Goal: Transaction & Acquisition: Subscribe to service/newsletter

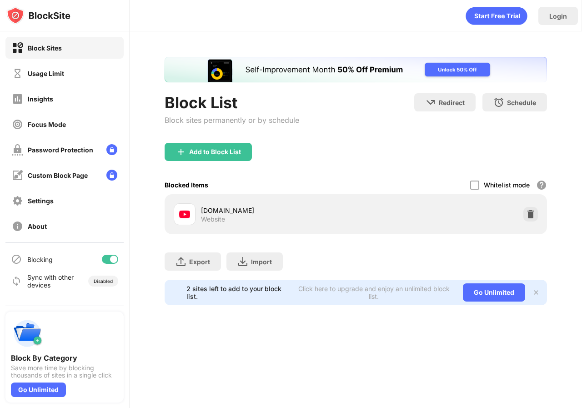
click at [184, 224] on div at bounding box center [185, 214] width 22 height 22
drag, startPoint x: 185, startPoint y: 223, endPoint x: 137, endPoint y: 208, distance: 50.0
click at [139, 207] on div "Block List Block sites permanently or by schedule Redirect Choose a site to be …" at bounding box center [355, 180] width 452 height 299
click at [115, 271] on div "Sync with other devices Disabled" at bounding box center [64, 281] width 118 height 22
click at [107, 255] on div at bounding box center [110, 258] width 16 height 9
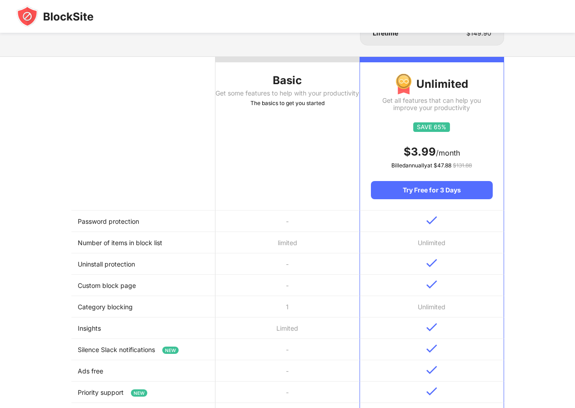
scroll to position [91, 0]
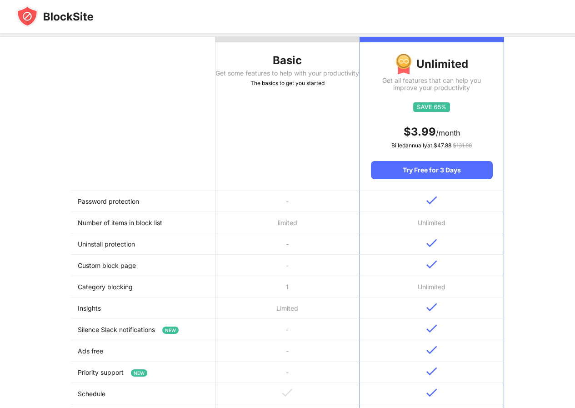
drag, startPoint x: 310, startPoint y: 194, endPoint x: 315, endPoint y: 194, distance: 4.6
click at [313, 194] on td "-" at bounding box center [287, 200] width 144 height 21
click at [428, 195] on td at bounding box center [431, 200] width 144 height 21
click at [434, 168] on div "Try Free for 3 Days" at bounding box center [431, 170] width 121 height 18
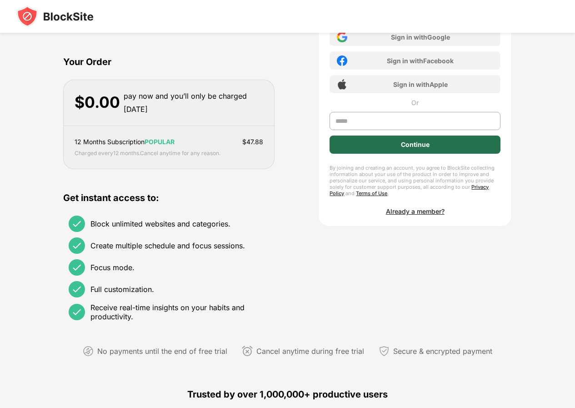
click at [422, 143] on div "Continue" at bounding box center [415, 144] width 29 height 7
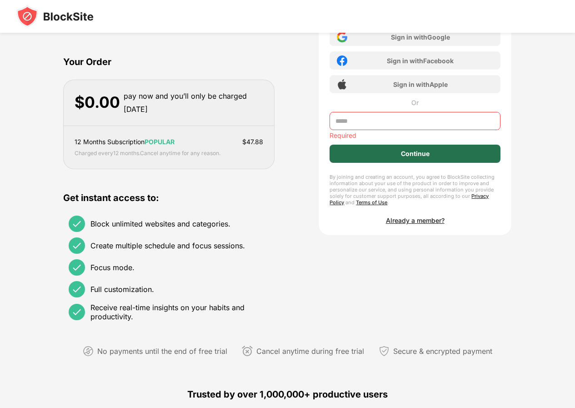
click at [385, 160] on div "Continue" at bounding box center [414, 153] width 170 height 18
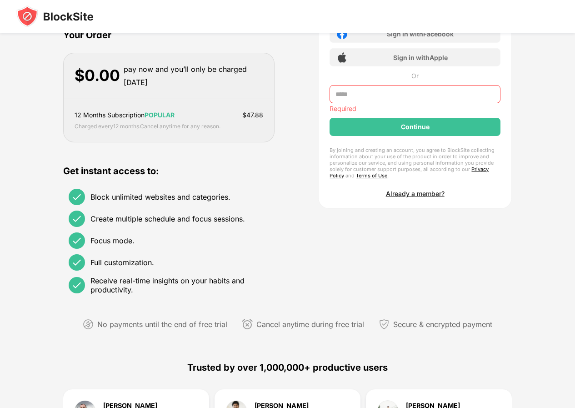
scroll to position [227, 0]
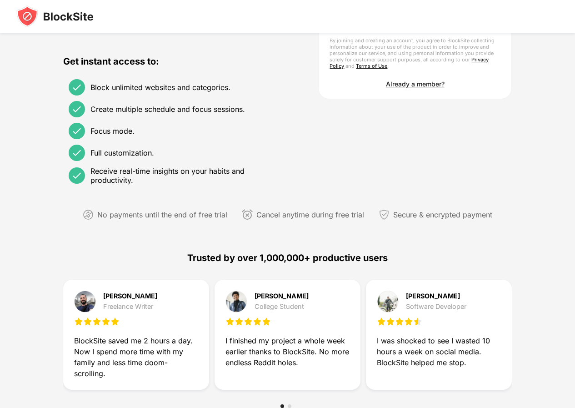
click at [277, 343] on div "I finished my project a whole week earlier thanks to BlockSite. No more endless…" at bounding box center [287, 351] width 124 height 33
click at [83, 302] on img at bounding box center [85, 301] width 22 height 22
click at [314, 113] on div "Get Blocksite Unlimited for 12 months Your Order $ 0.00 pay now and you’ll only…" at bounding box center [287, 2] width 448 height 373
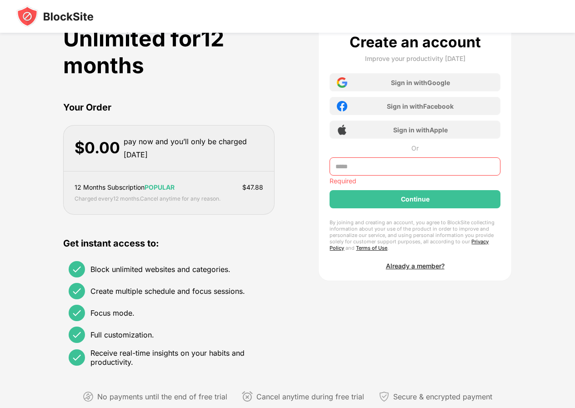
scroll to position [0, 0]
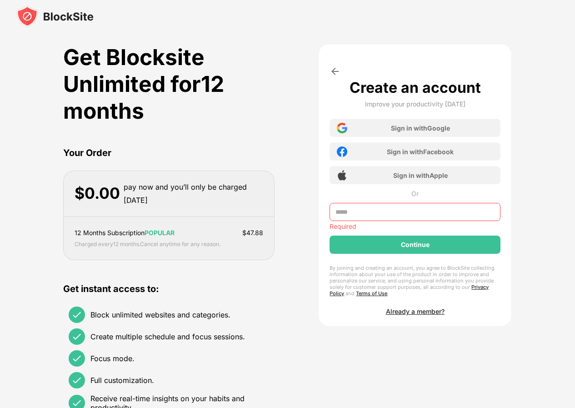
click at [334, 68] on img at bounding box center [334, 71] width 11 height 11
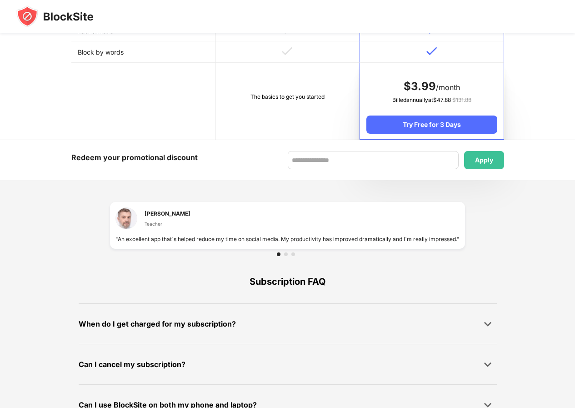
scroll to position [524, 0]
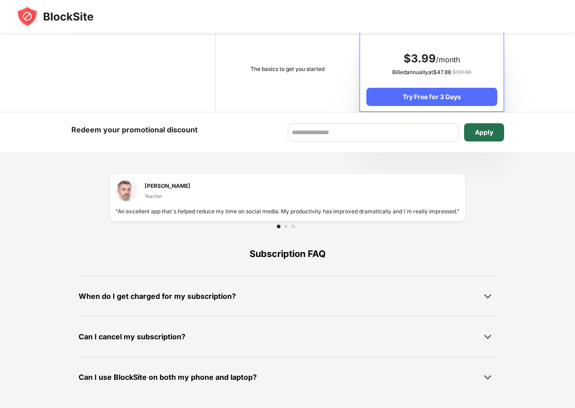
click at [478, 127] on div "Apply" at bounding box center [484, 132] width 40 height 18
